Goal: Task Accomplishment & Management: Use online tool/utility

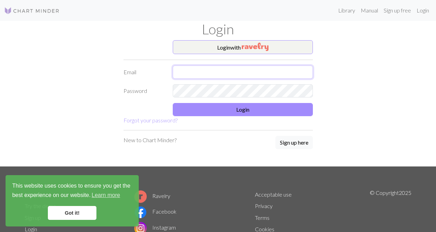
click at [199, 70] on input "text" at bounding box center [243, 72] width 140 height 13
type input "everi"
click at [231, 47] on button "Login with" at bounding box center [243, 47] width 140 height 14
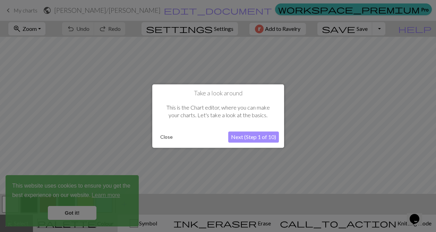
click at [251, 133] on button "Next (Step 1 of 10)" at bounding box center [253, 136] width 51 height 11
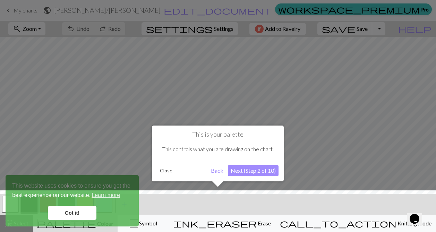
click at [252, 173] on button "Next (Step 2 of 10)" at bounding box center [253, 170] width 51 height 11
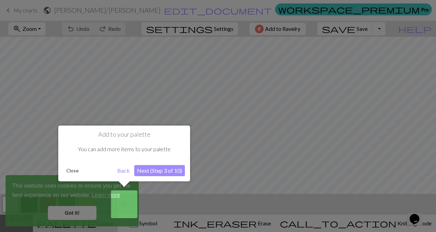
click at [150, 170] on button "Next (Step 3 of 10)" at bounding box center [159, 170] width 51 height 11
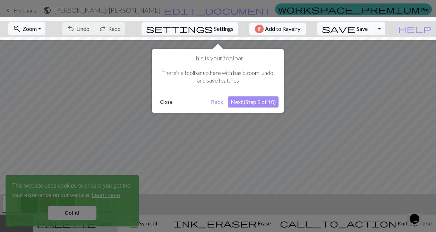
click at [242, 100] on button "Next (Step 5 of 10)" at bounding box center [253, 101] width 51 height 11
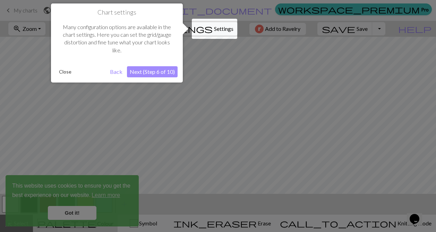
click at [162, 70] on button "Next (Step 6 of 10)" at bounding box center [152, 71] width 51 height 11
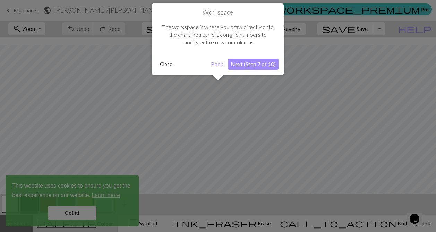
scroll to position [26, 0]
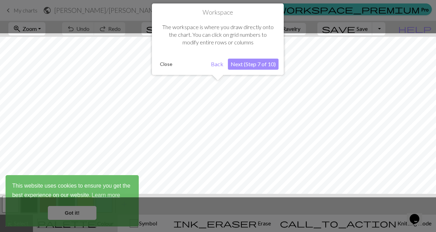
click at [255, 64] on button "Next (Step 7 of 10)" at bounding box center [253, 64] width 51 height 11
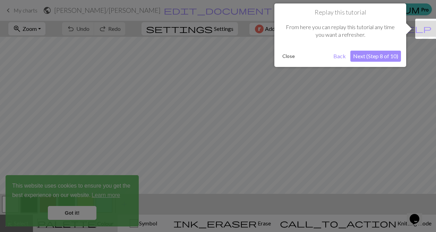
click at [374, 54] on button "Next (Step 8 of 10)" at bounding box center [375, 56] width 51 height 11
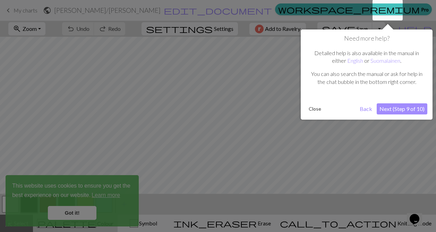
click at [408, 110] on button "Next (Step 9 of 10)" at bounding box center [401, 108] width 51 height 11
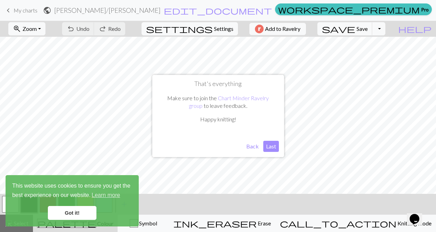
click at [265, 149] on button "Last" at bounding box center [271, 146] width 16 height 11
click at [66, 215] on link "Got it!" at bounding box center [72, 213] width 49 height 14
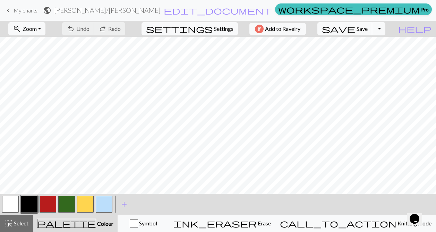
scroll to position [685, 0]
click at [217, 26] on span "Settings" at bounding box center [223, 29] width 19 height 8
select select "aran"
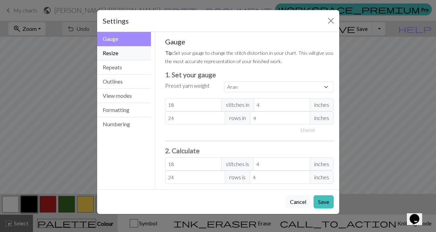
click at [136, 56] on button "Resize" at bounding box center [124, 53] width 54 height 14
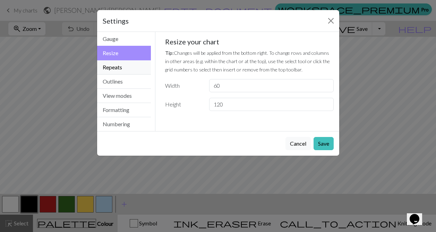
click at [131, 68] on button "Repeats" at bounding box center [124, 67] width 54 height 14
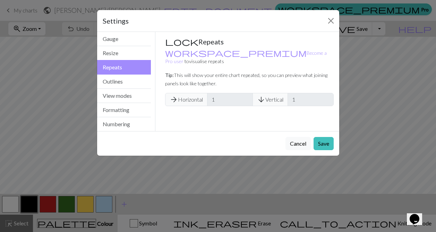
click at [264, 95] on span "arrow_downward" at bounding box center [261, 100] width 8 height 10
click at [261, 95] on span "arrow_downward" at bounding box center [261, 100] width 8 height 10
click at [129, 85] on button "Outlines" at bounding box center [124, 82] width 54 height 14
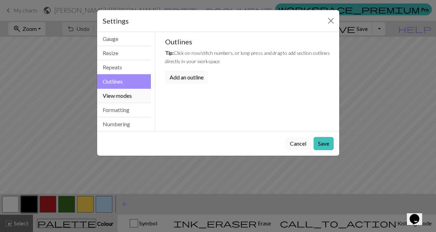
click at [128, 92] on button "View modes" at bounding box center [124, 96] width 54 height 14
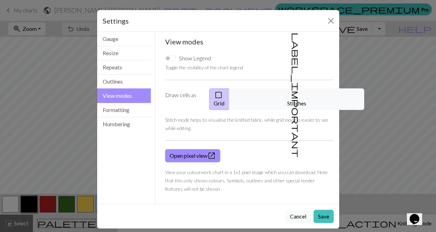
click at [126, 101] on button "View modes" at bounding box center [124, 95] width 54 height 15
click at [126, 107] on button "Formatting" at bounding box center [124, 110] width 54 height 14
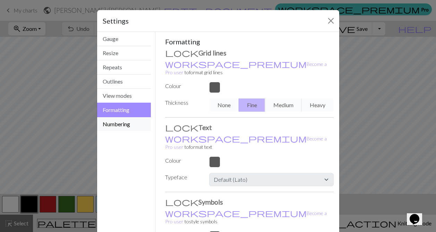
click at [126, 125] on button "Numbering" at bounding box center [124, 124] width 54 height 14
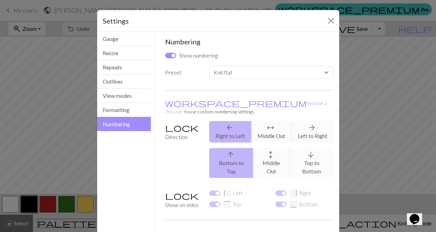
click at [309, 148] on div "arrow_upward Bottom to Top arrows_outward Middle Out arrow_downward Top to Bott…" at bounding box center [271, 163] width 132 height 30
click at [331, 24] on button "Close" at bounding box center [330, 20] width 11 height 11
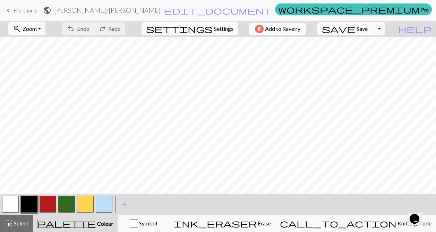
scroll to position [0, 0]
click at [96, 223] on span "Colour" at bounding box center [104, 223] width 17 height 7
click at [18, 201] on button "button" at bounding box center [10, 204] width 17 height 17
click at [96, 224] on span "Colour" at bounding box center [104, 223] width 17 height 7
click at [73, 222] on span "palette" at bounding box center [66, 223] width 58 height 10
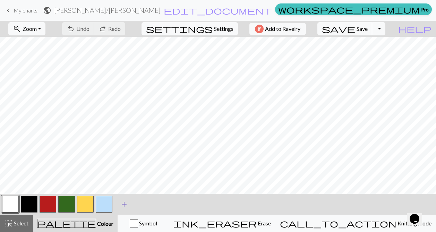
click at [126, 204] on span "add" at bounding box center [124, 204] width 8 height 10
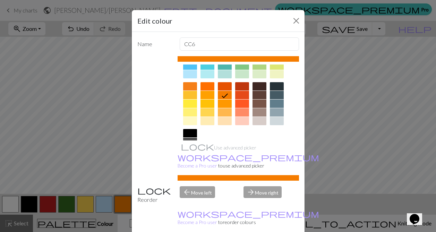
scroll to position [121, 0]
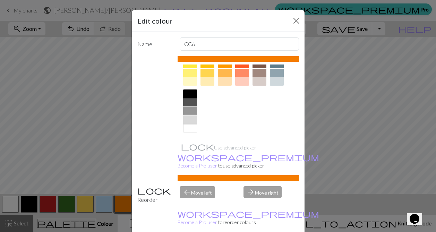
click at [189, 120] on div at bounding box center [190, 119] width 14 height 8
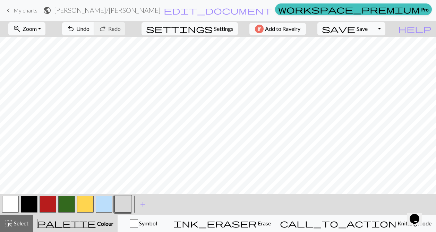
click at [75, 27] on span "undo" at bounding box center [71, 29] width 8 height 10
click at [67, 201] on button "button" at bounding box center [66, 204] width 17 height 17
click at [75, 31] on span "undo" at bounding box center [71, 29] width 8 height 10
click at [120, 199] on button "button" at bounding box center [122, 204] width 17 height 17
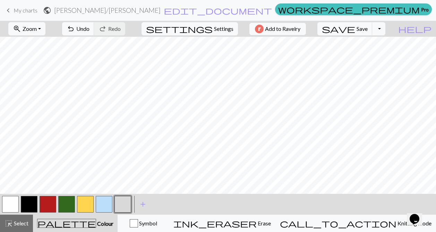
click at [125, 205] on button "button" at bounding box center [122, 204] width 17 height 17
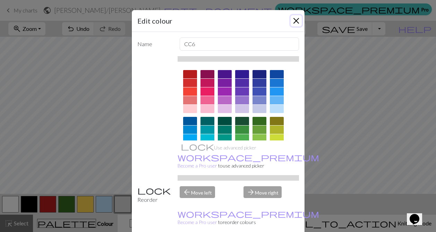
click at [295, 24] on button "Close" at bounding box center [296, 20] width 11 height 11
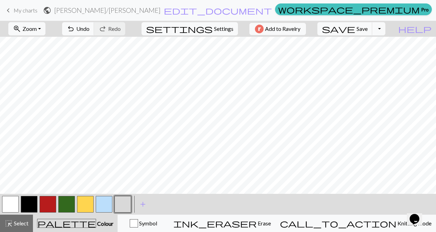
click at [71, 207] on button "button" at bounding box center [66, 204] width 17 height 17
click at [125, 208] on button "button" at bounding box center [122, 204] width 17 height 17
click at [72, 202] on button "button" at bounding box center [66, 204] width 17 height 17
click at [125, 206] on button "button" at bounding box center [122, 204] width 17 height 17
click at [67, 205] on button "button" at bounding box center [66, 204] width 17 height 17
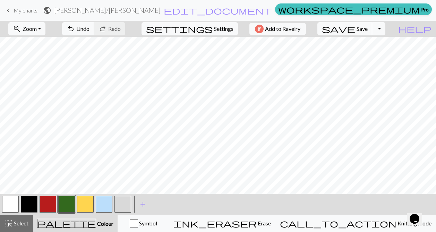
click at [124, 202] on button "button" at bounding box center [122, 204] width 17 height 17
click at [89, 29] on span "Undo" at bounding box center [82, 28] width 13 height 7
click at [65, 208] on button "button" at bounding box center [66, 204] width 17 height 17
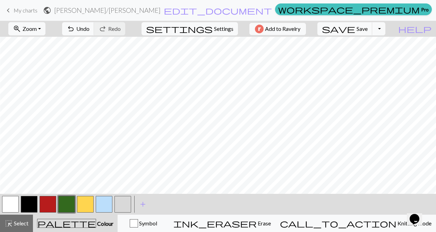
click at [46, 203] on button "button" at bounding box center [48, 204] width 17 height 17
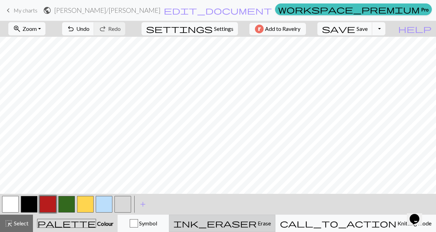
click at [271, 223] on span "Erase" at bounding box center [264, 223] width 14 height 7
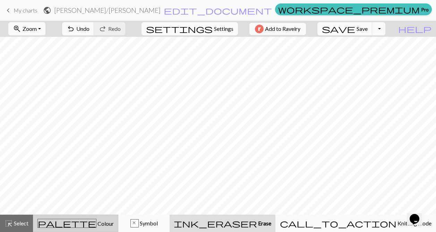
click at [72, 224] on span "palette" at bounding box center [67, 223] width 58 height 10
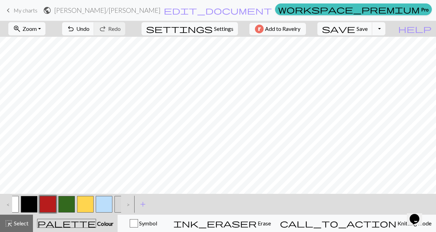
click at [72, 224] on span "palette" at bounding box center [66, 223] width 58 height 10
click at [44, 204] on button "button" at bounding box center [48, 204] width 17 height 17
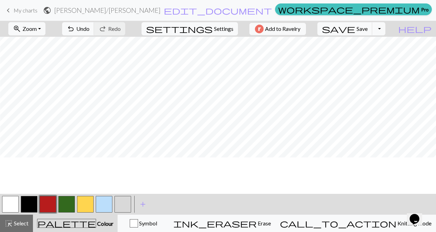
scroll to position [0, 155]
click at [69, 204] on button "button" at bounding box center [66, 204] width 17 height 17
click at [51, 203] on button "button" at bounding box center [48, 204] width 17 height 17
click at [68, 205] on button "button" at bounding box center [66, 204] width 17 height 17
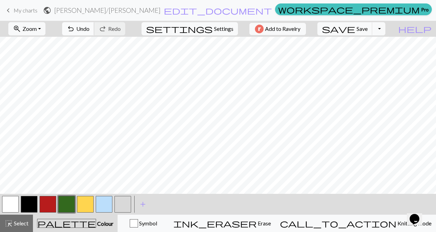
click at [89, 28] on span "Undo" at bounding box center [82, 28] width 13 height 7
click at [52, 203] on button "button" at bounding box center [48, 204] width 17 height 17
click at [69, 205] on button "button" at bounding box center [66, 204] width 17 height 17
click at [122, 211] on button "button" at bounding box center [122, 204] width 17 height 17
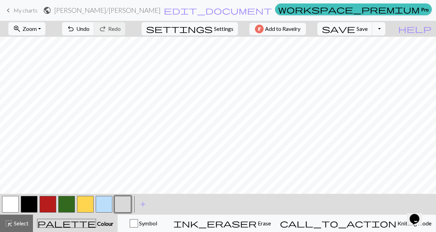
click at [71, 206] on button "button" at bounding box center [66, 204] width 17 height 17
click at [124, 209] on button "button" at bounding box center [122, 204] width 17 height 17
click at [64, 205] on button "button" at bounding box center [66, 204] width 17 height 17
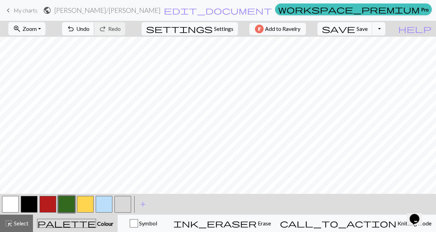
click at [89, 29] on span "Undo" at bounding box center [82, 28] width 13 height 7
click at [44, 206] on button "button" at bounding box center [48, 204] width 17 height 17
click at [62, 212] on button "button" at bounding box center [66, 204] width 17 height 17
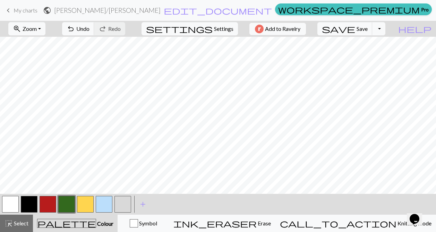
click at [47, 203] on button "button" at bounding box center [48, 204] width 17 height 17
click at [63, 203] on button "button" at bounding box center [66, 204] width 17 height 17
click at [94, 24] on button "undo Undo Undo" at bounding box center [78, 28] width 32 height 13
click at [75, 30] on span "undo" at bounding box center [71, 29] width 8 height 10
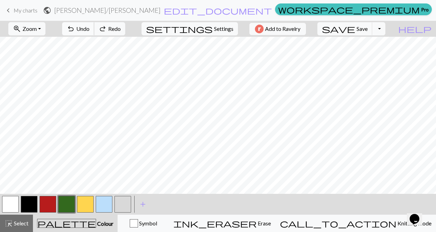
click at [75, 30] on span "undo" at bounding box center [71, 29] width 8 height 10
click at [89, 27] on span "Undo" at bounding box center [82, 28] width 13 height 7
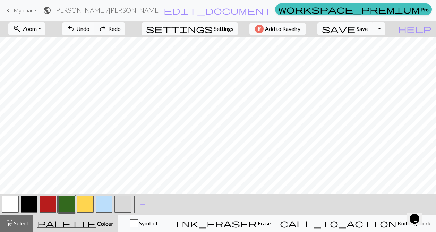
click at [89, 27] on span "Undo" at bounding box center [82, 28] width 13 height 7
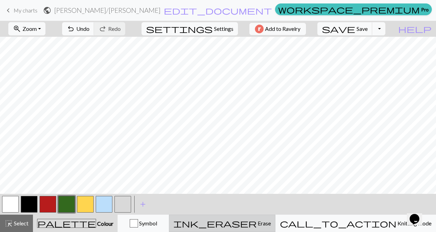
click at [271, 221] on span "Erase" at bounding box center [264, 223] width 14 height 7
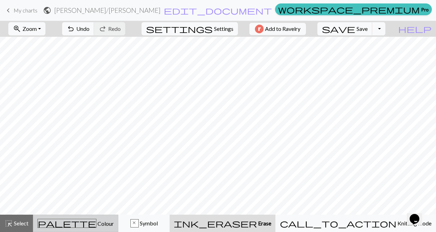
click at [77, 222] on span "palette" at bounding box center [67, 223] width 58 height 10
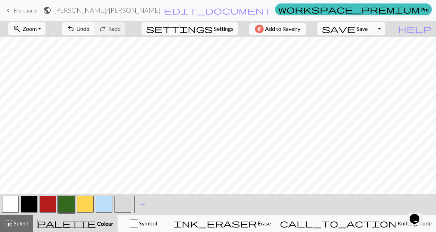
click at [63, 205] on button "button" at bounding box center [66, 204] width 17 height 17
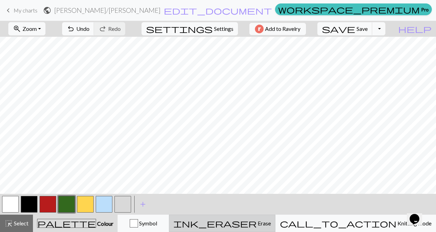
click at [271, 225] on span "Erase" at bounding box center [264, 223] width 14 height 7
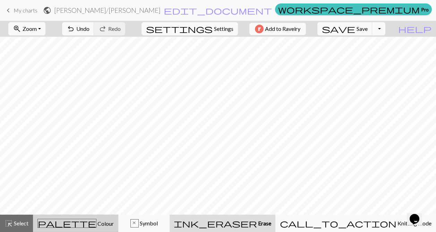
click at [96, 222] on span "Colour" at bounding box center [104, 223] width 17 height 7
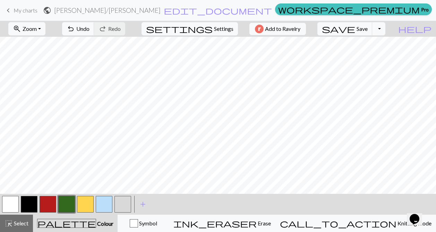
scroll to position [147, 0]
click at [67, 207] on button "button" at bounding box center [66, 204] width 17 height 17
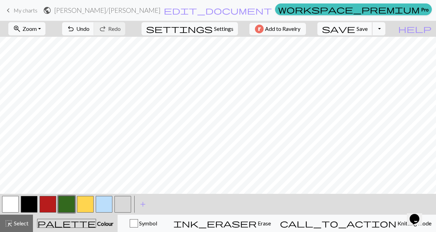
click at [355, 28] on span "save" at bounding box center [338, 29] width 33 height 10
click at [45, 33] on button "zoom_in Zoom Zoom" at bounding box center [26, 28] width 37 height 13
click at [49, 91] on button "100%" at bounding box center [36, 94] width 55 height 11
click at [45, 23] on button "zoom_in Zoom Zoom" at bounding box center [26, 28] width 37 height 13
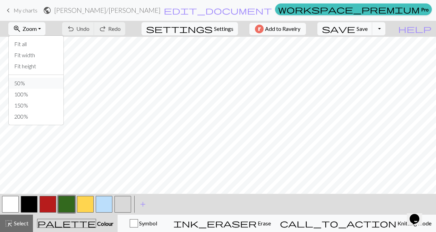
click at [39, 80] on button "50%" at bounding box center [36, 83] width 55 height 11
